Goal: Task Accomplishment & Management: Manage account settings

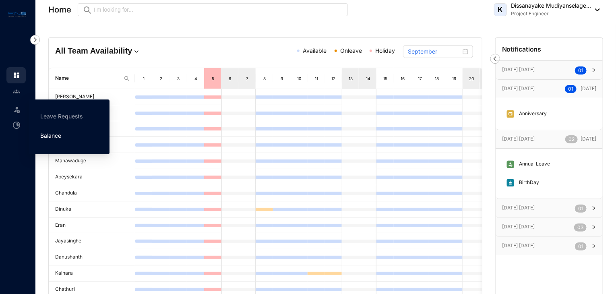
click at [56, 136] on link "Balance" at bounding box center [50, 135] width 21 height 7
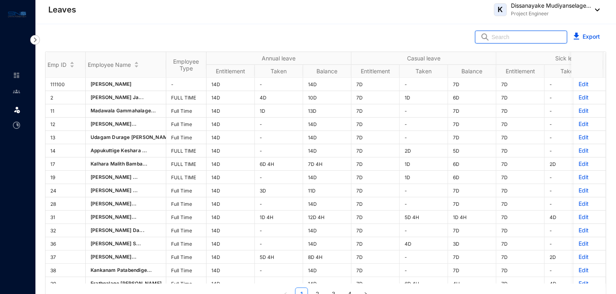
click at [509, 39] on input "text" at bounding box center [527, 37] width 70 height 12
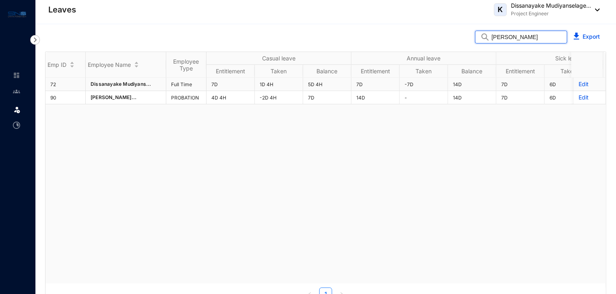
type input "[PERSON_NAME]"
click at [579, 84] on p "Edit" at bounding box center [590, 84] width 22 height 8
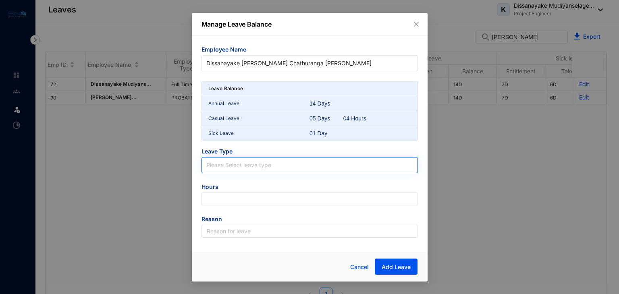
click at [311, 165] on input "search" at bounding box center [309, 164] width 207 height 12
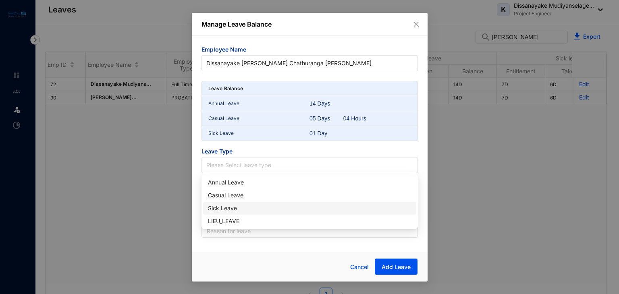
click at [252, 205] on div "Sick Leave" at bounding box center [309, 208] width 203 height 9
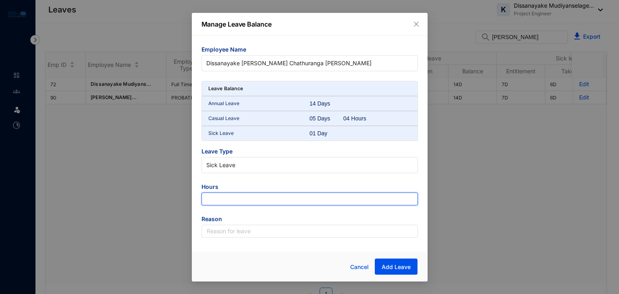
click at [254, 197] on input "number" at bounding box center [309, 199] width 216 height 13
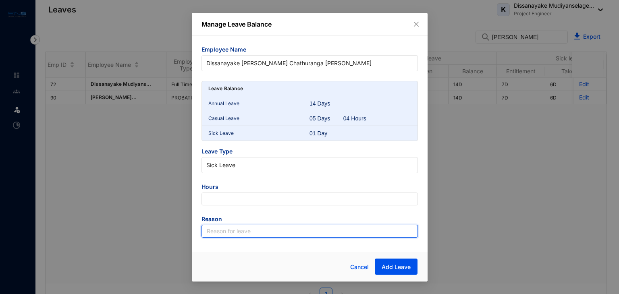
click at [236, 228] on input "text" at bounding box center [309, 231] width 216 height 13
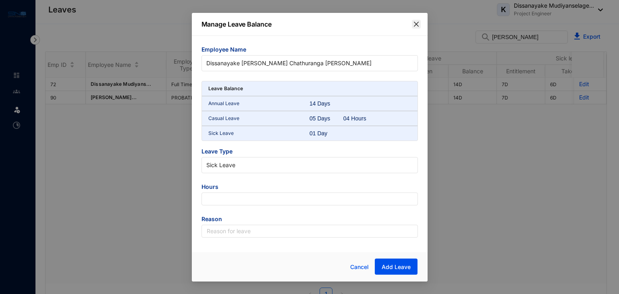
click at [414, 23] on icon "close" at bounding box center [416, 24] width 6 height 6
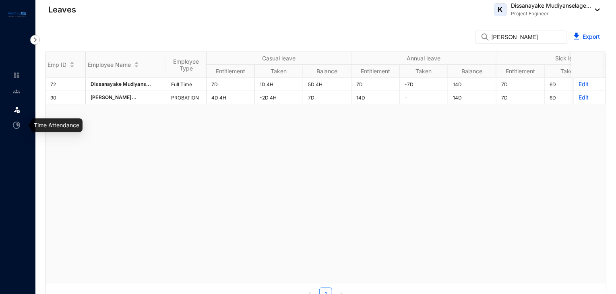
click at [18, 126] on img at bounding box center [16, 125] width 7 height 7
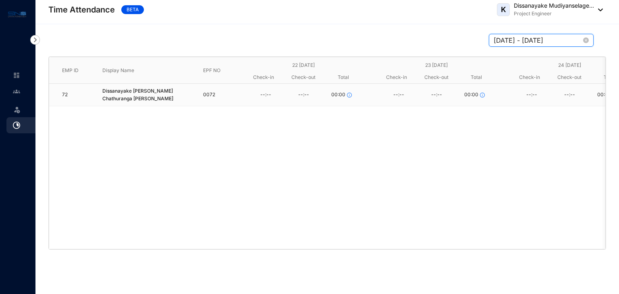
click at [556, 39] on input "[DATE] - [DATE]" at bounding box center [537, 40] width 88 height 10
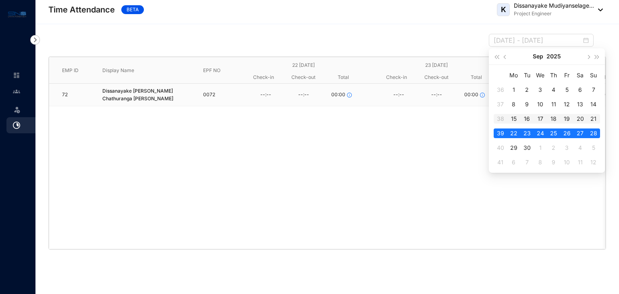
click at [512, 119] on div "15" at bounding box center [514, 119] width 10 height 10
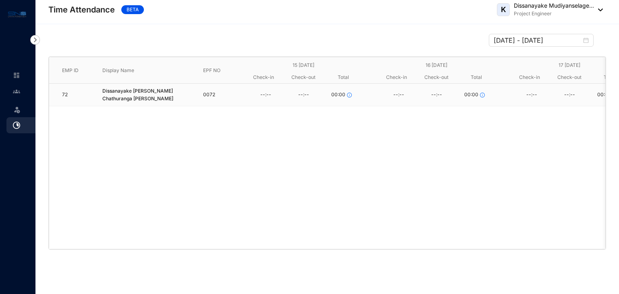
click at [399, 146] on div "72 Dissanayake [PERSON_NAME] [PERSON_NAME] 0072 --:-- --:-- 00:00 --:-- --:-- 0…" at bounding box center [327, 166] width 556 height 165
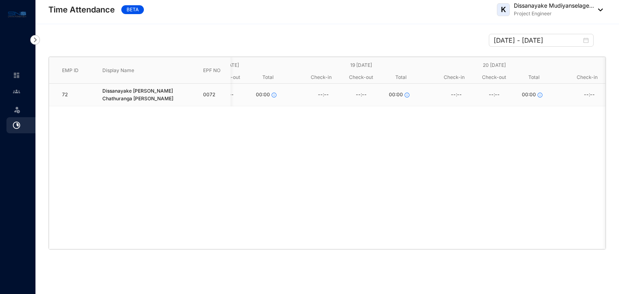
scroll to position [0, 448]
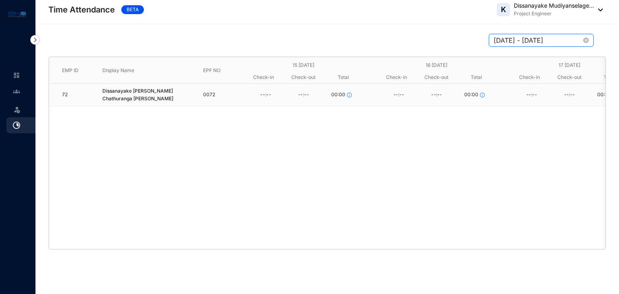
click at [515, 39] on input "[DATE] - [DATE]" at bounding box center [537, 40] width 88 height 10
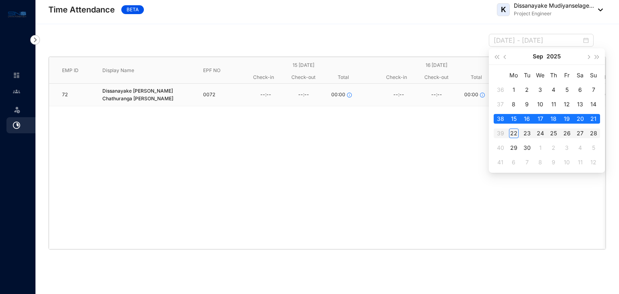
click at [513, 134] on div "22" at bounding box center [514, 134] width 10 height 10
type input "[DATE] - [DATE]"
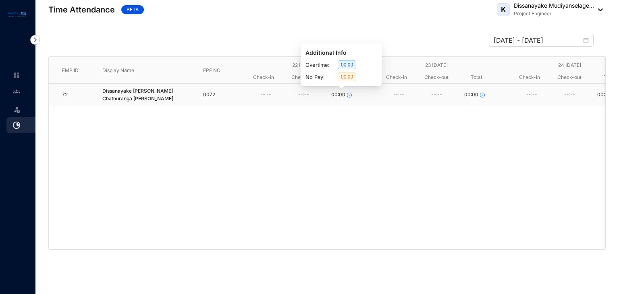
click at [348, 94] on icon "info-circle" at bounding box center [349, 95] width 5 height 5
